Goal: Task Accomplishment & Management: Use online tool/utility

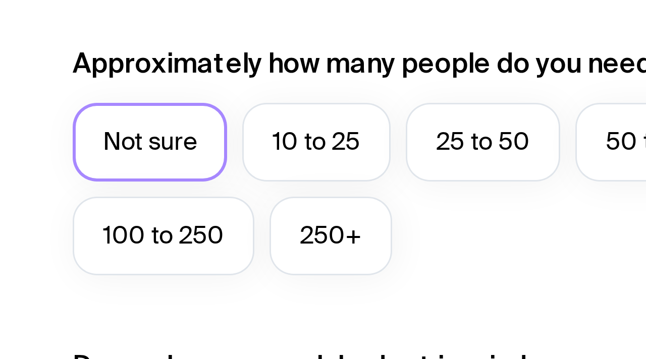
scroll to position [101, 0]
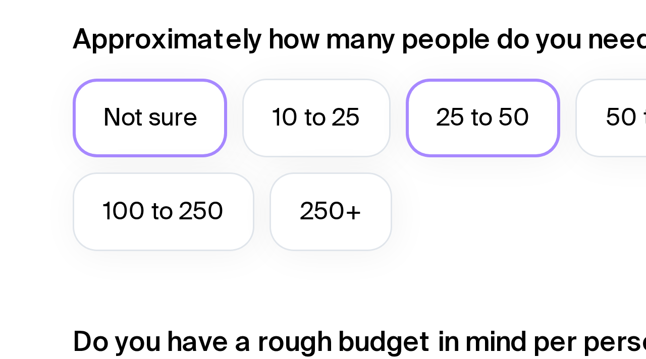
click at [149, 224] on label "25 to 50" at bounding box center [160, 228] width 51 height 26
click at [0, 0] on input "25 to 50" at bounding box center [0, 0] width 0 height 0
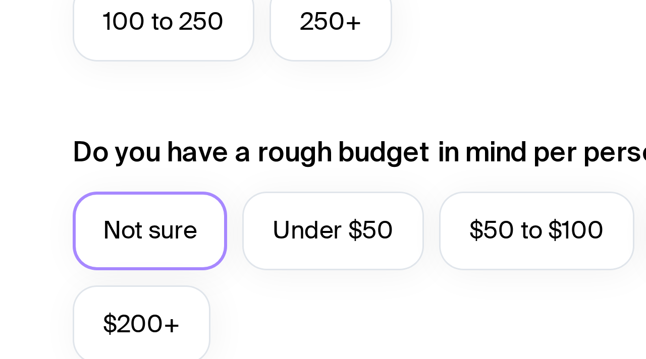
scroll to position [114, 0]
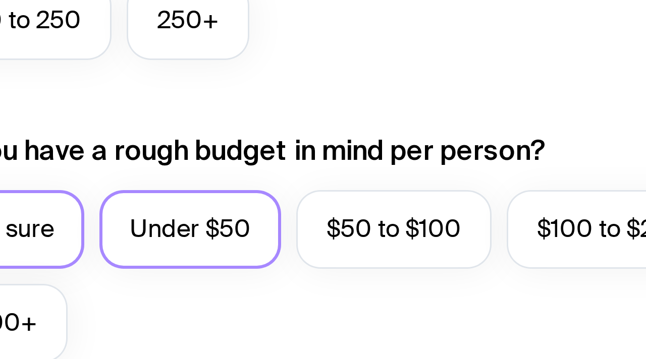
click at [134, 313] on label "Under $50" at bounding box center [111, 316] width 61 height 26
click at [0, 0] on input "Under $50" at bounding box center [0, 0] width 0 height 0
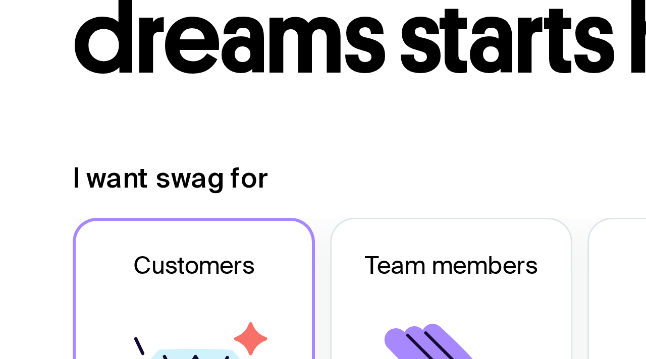
scroll to position [34, 0]
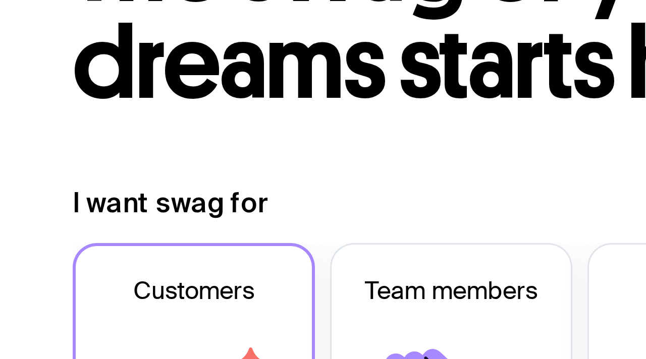
click at [70, 149] on label "Customers" at bounding box center [64, 188] width 81 height 99
click at [0, 0] on input "Customers" at bounding box center [0, 0] width 0 height 0
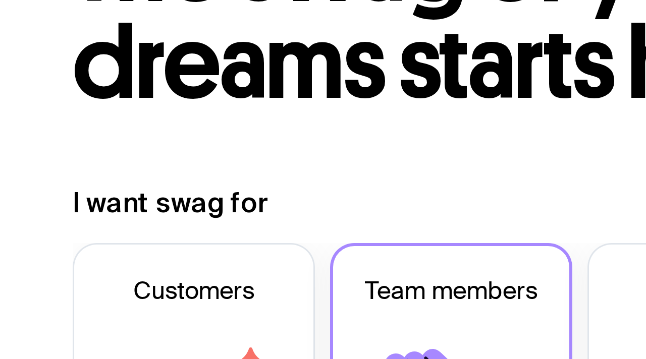
click at [160, 169] on icon at bounding box center [150, 198] width 61 height 61
click at [0, 0] on input "Team members" at bounding box center [0, 0] width 0 height 0
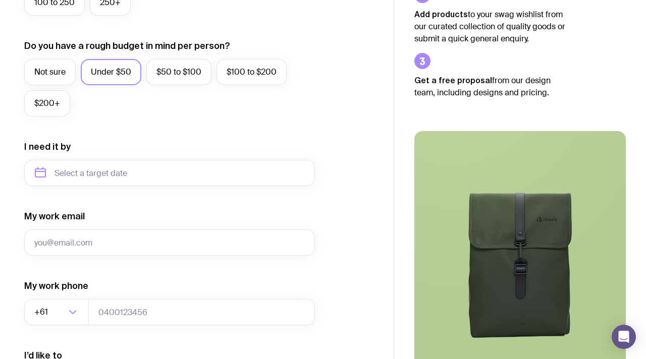
scroll to position [357, 0]
click at [508, 262] on img at bounding box center [521, 259] width 212 height 254
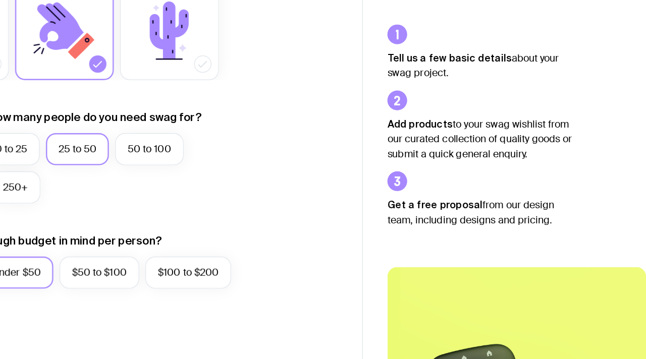
scroll to position [200, 0]
